Goal: Transaction & Acquisition: Purchase product/service

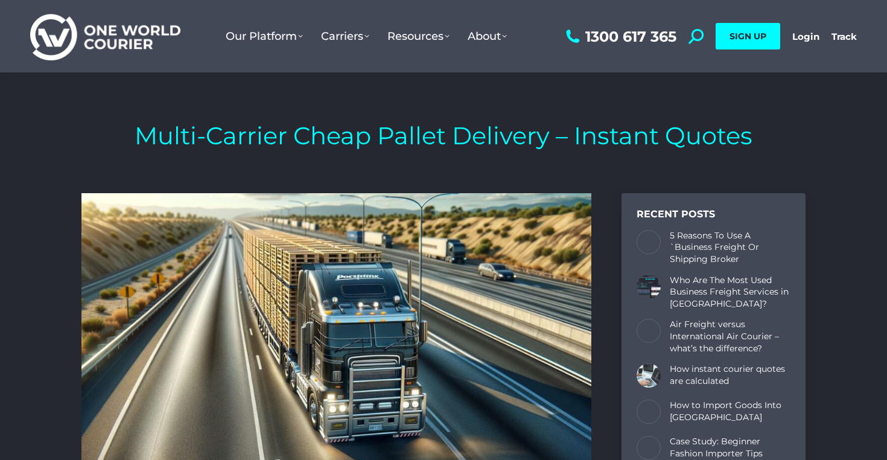
click at [749, 37] on span "SIGN UP" at bounding box center [747, 36] width 37 height 11
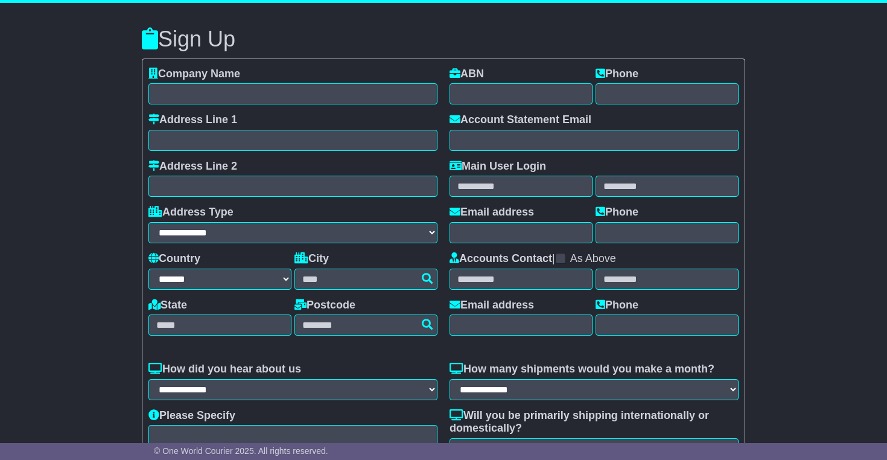
select select "**"
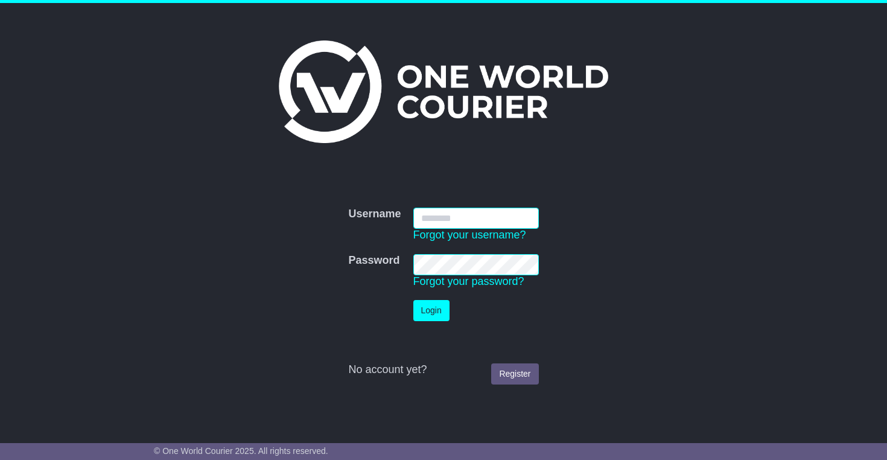
type input "**********"
click at [431, 310] on button "Login" at bounding box center [431, 310] width 36 height 21
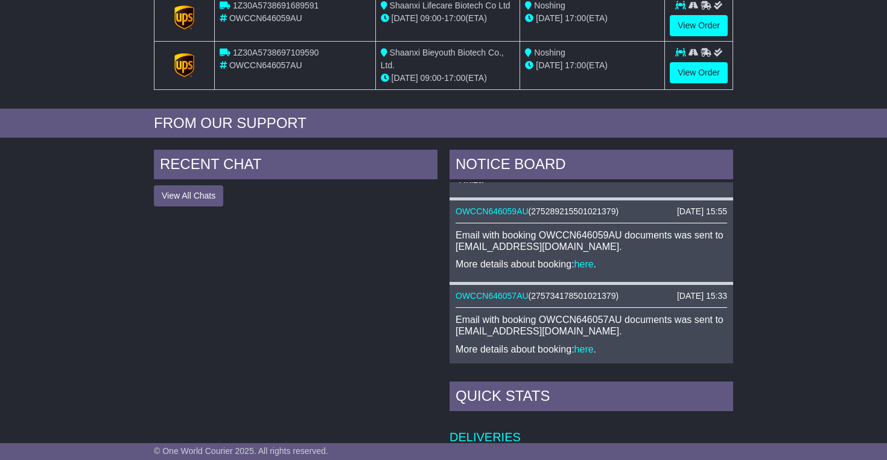
scroll to position [251, 0]
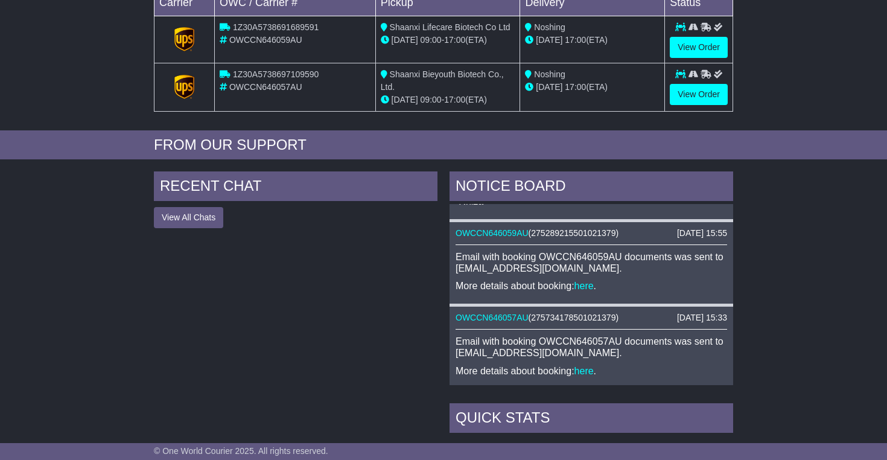
click at [194, 218] on button "View All Chats" at bounding box center [188, 217] width 69 height 21
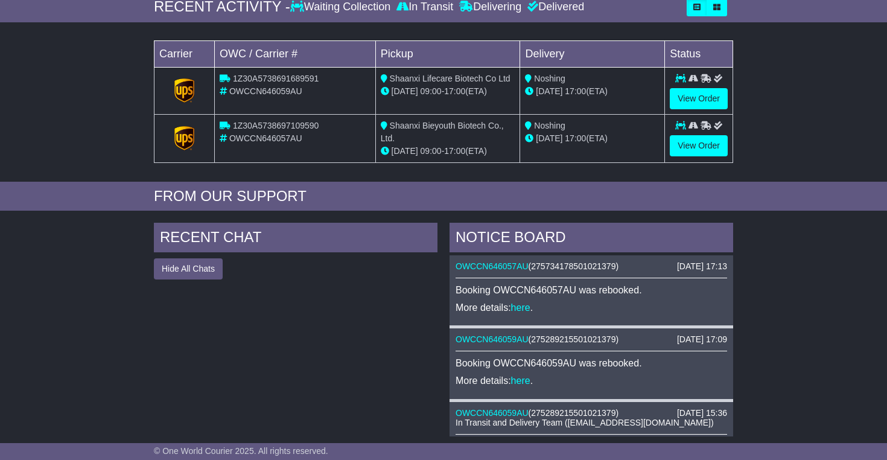
scroll to position [0, 0]
click at [522, 379] on link "here" at bounding box center [520, 380] width 19 height 10
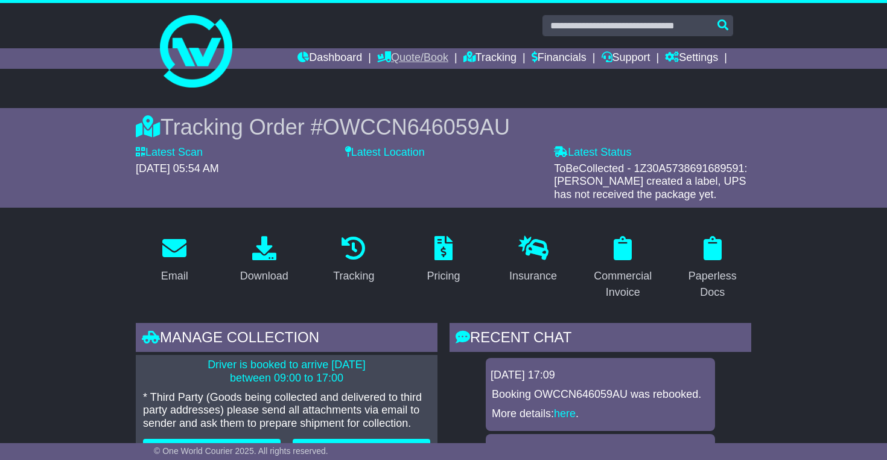
click at [399, 55] on link "Quote/Book" at bounding box center [412, 58] width 71 height 21
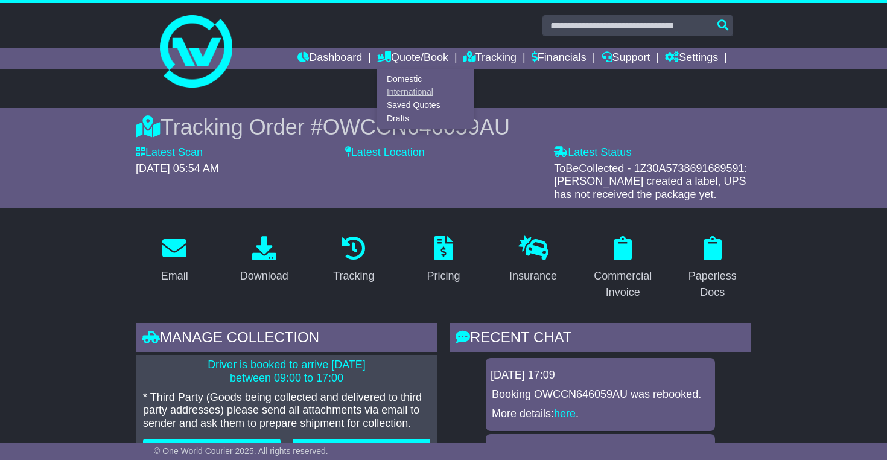
click at [393, 90] on link "International" at bounding box center [425, 92] width 95 height 13
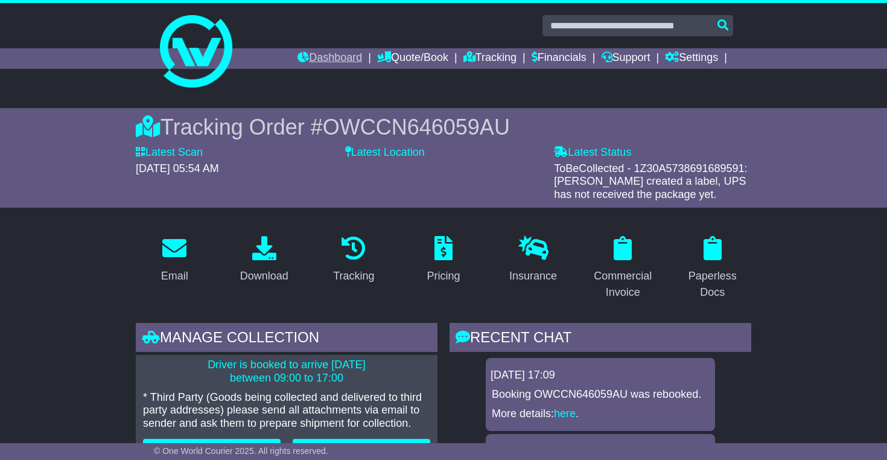
click at [315, 55] on link "Dashboard" at bounding box center [329, 58] width 65 height 21
